Goal: Use online tool/utility: Utilize a website feature to perform a specific function

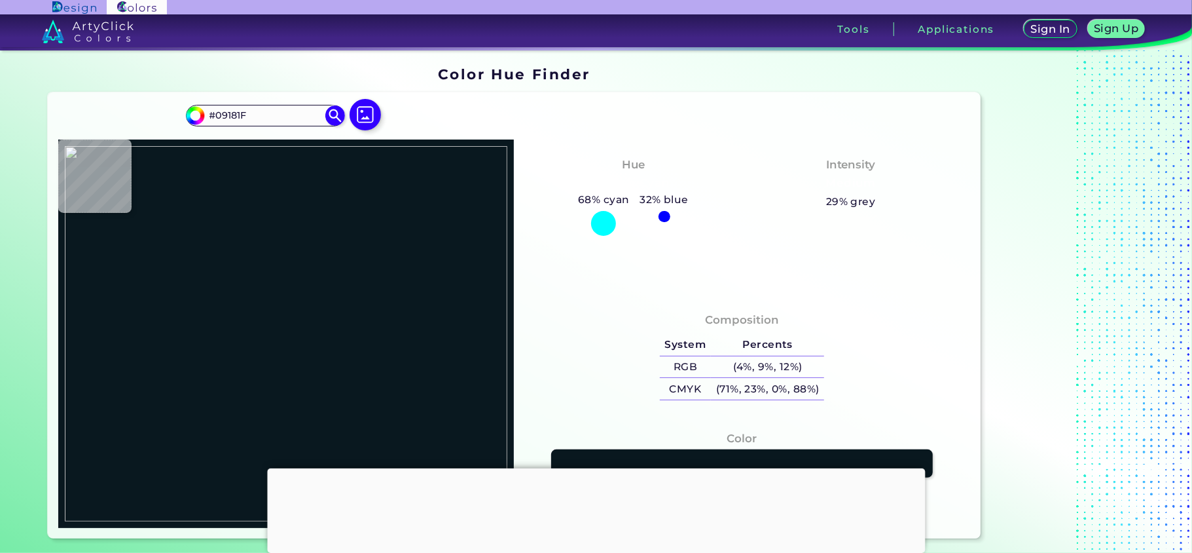
type input "#2a324b"
type input "#2A324B"
type input "#13388e"
type input "#13388E"
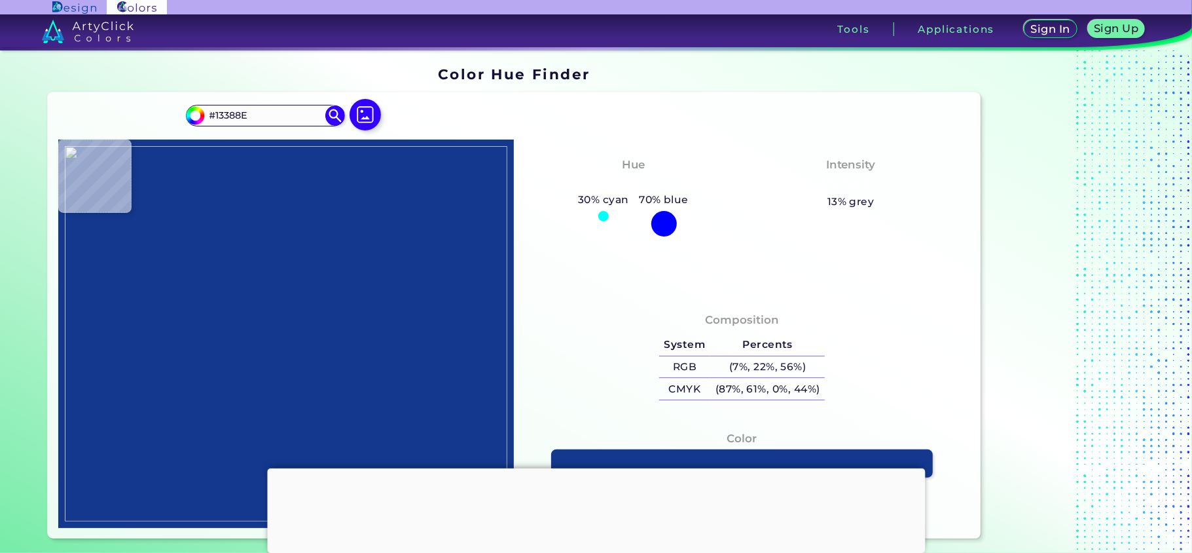
type input "#ffffff"
type input "#FFFFFF"
type input "#ffc68e"
type input "#FFC68E"
type input "#ffffff"
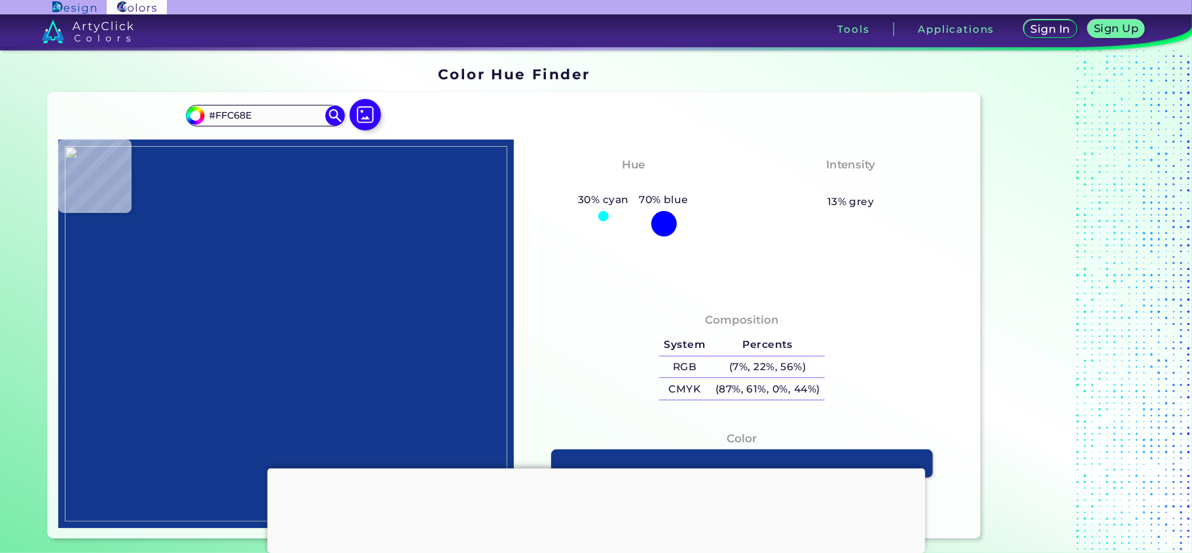
type input "#FFFFFF"
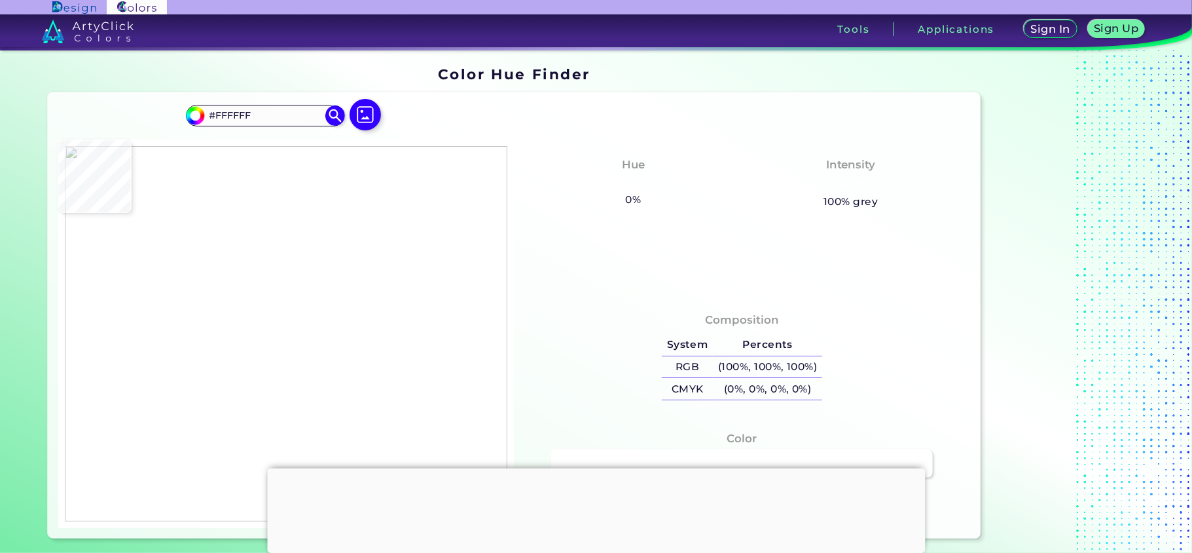
type input "#efeff0"
type input "#EFEFF0"
type input "#ffffff"
type input "#FFFFFF"
type input "#2a324b"
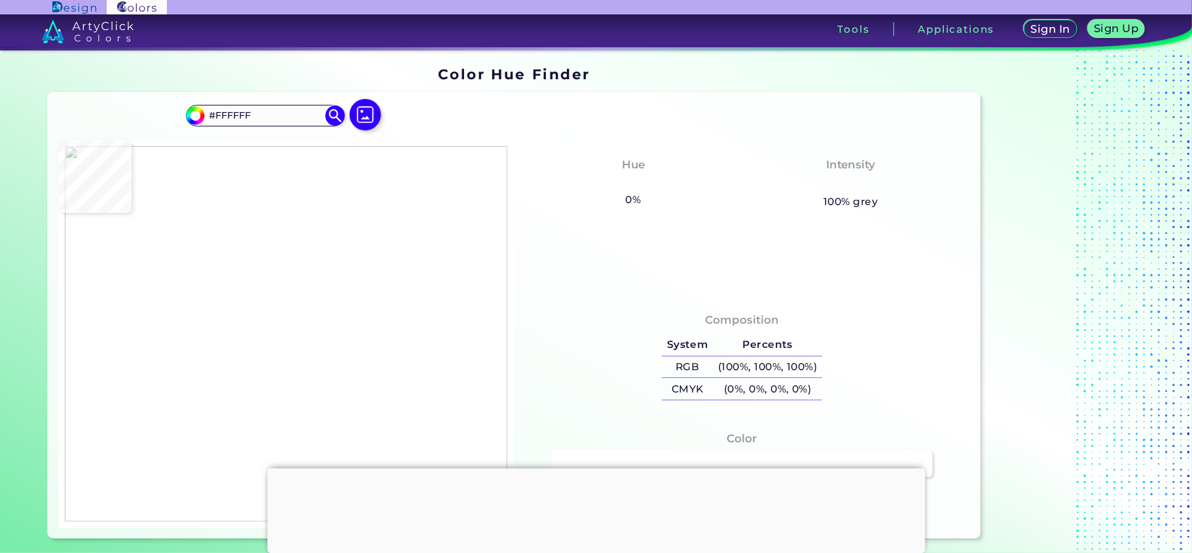
type input "#2A324B"
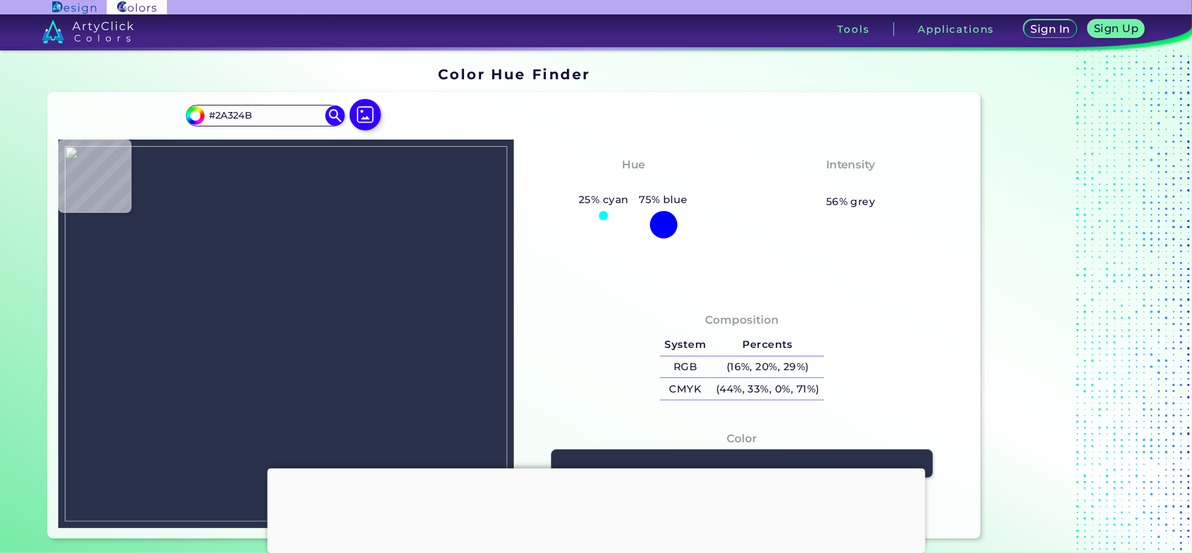
click at [141, 247] on img at bounding box center [286, 333] width 443 height 375
click at [588, 362] on div "Composition System Percents RGB (16%, 20%, 29%) CMYK (44%, 33%, 0%, 71%)" at bounding box center [741, 357] width 435 height 105
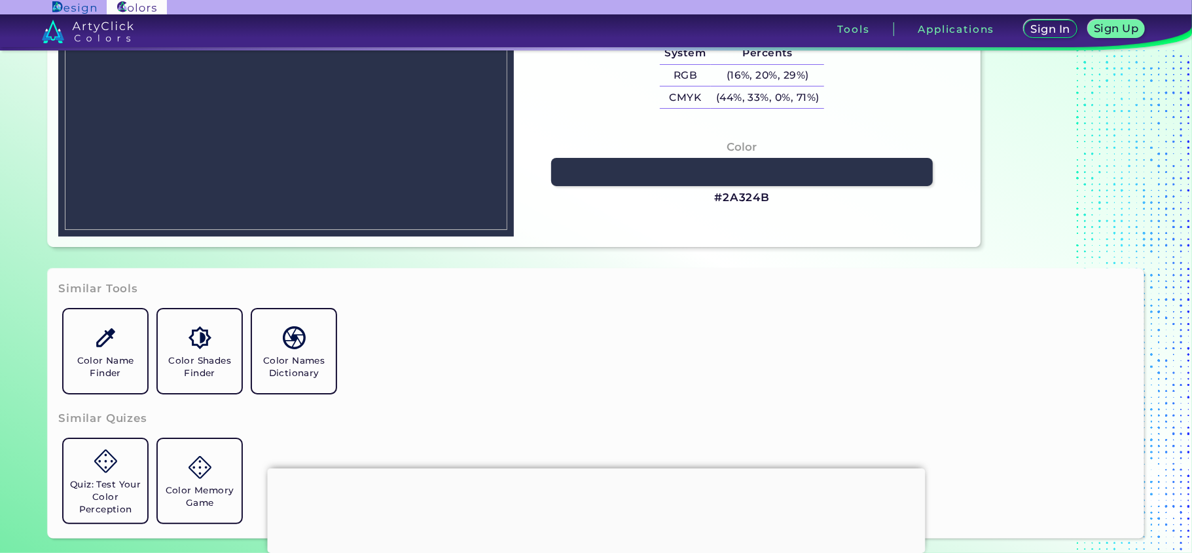
scroll to position [262, 0]
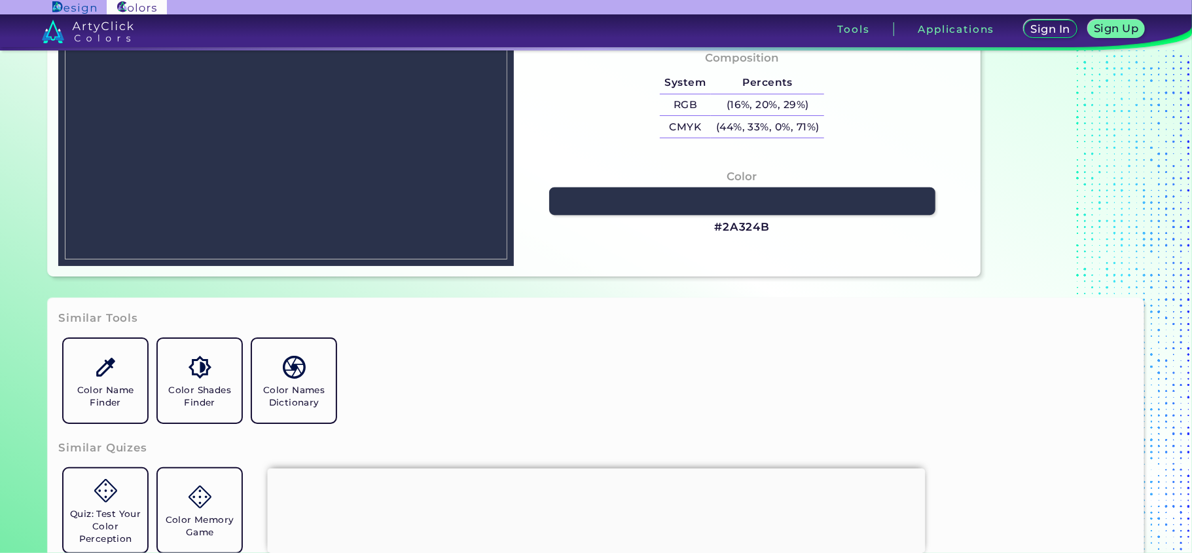
click at [655, 199] on link at bounding box center [742, 201] width 386 height 28
